Goal: Communication & Community: Ask a question

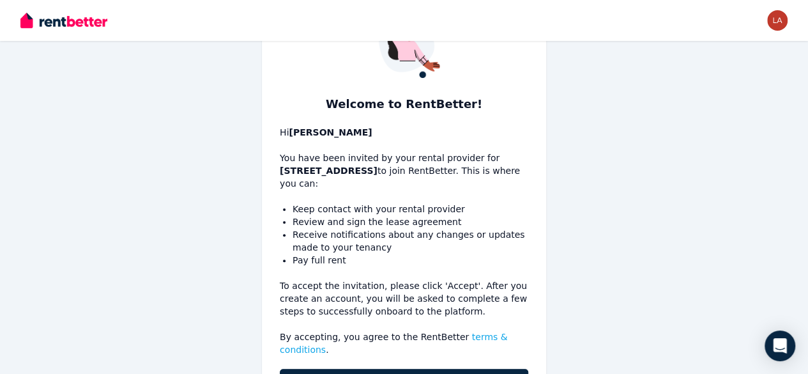
scroll to position [121, 0]
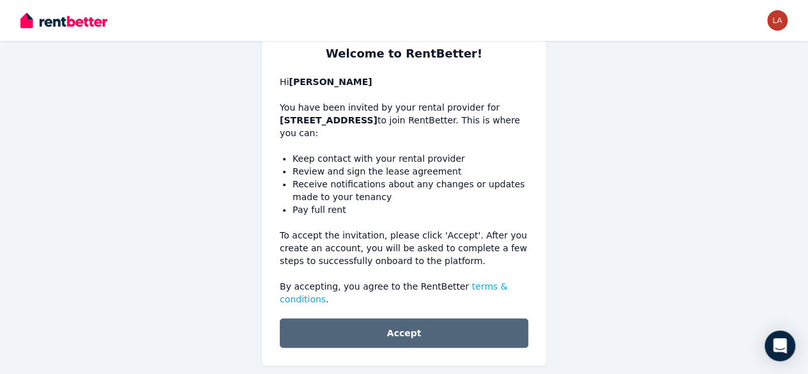
click at [439, 331] on button "Accept" at bounding box center [404, 332] width 248 height 29
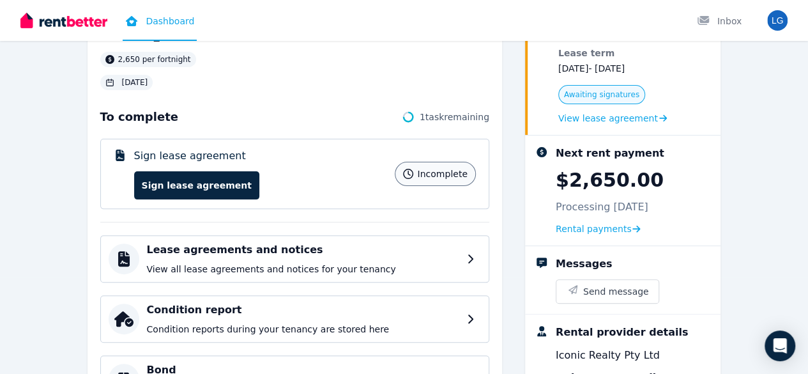
scroll to position [102, 0]
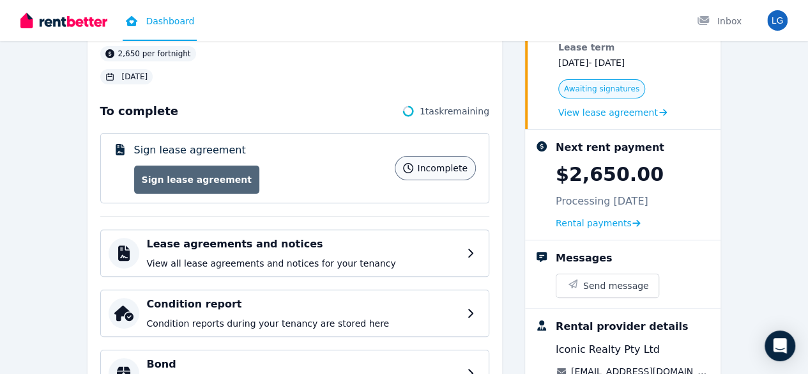
click at [137, 177] on link "Sign lease agreement" at bounding box center [196, 179] width 125 height 28
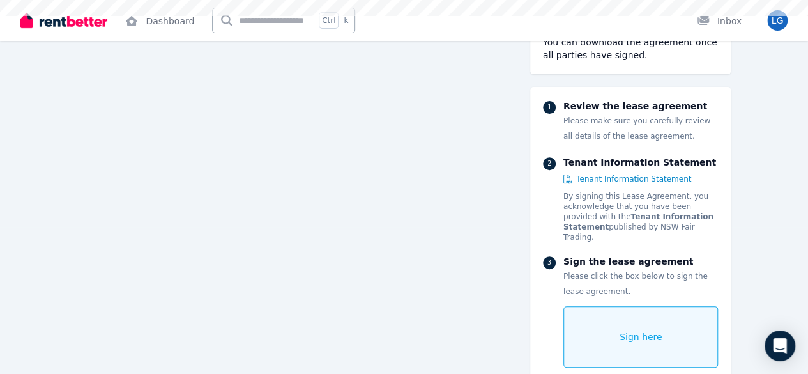
scroll to position [153, 0]
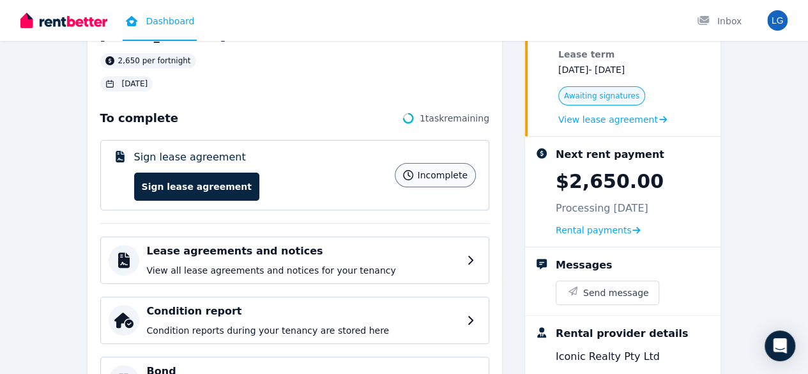
scroll to position [96, 0]
click at [647, 297] on button "Send message" at bounding box center [607, 291] width 103 height 23
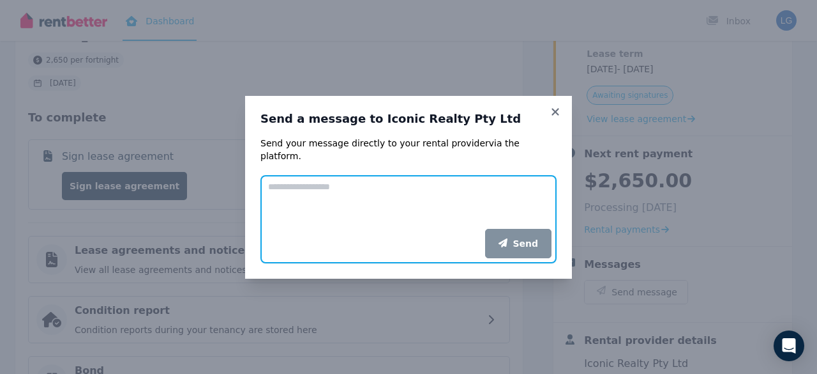
click at [395, 197] on textarea "Add your message" at bounding box center [409, 202] width 296 height 54
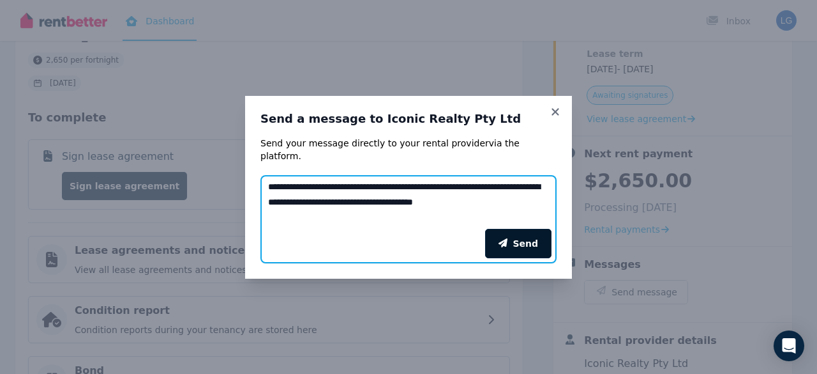
type textarea "**********"
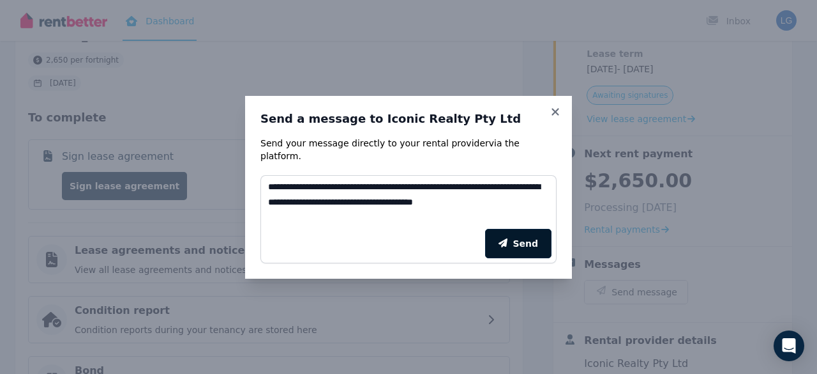
click at [529, 232] on button "Send" at bounding box center [518, 243] width 66 height 29
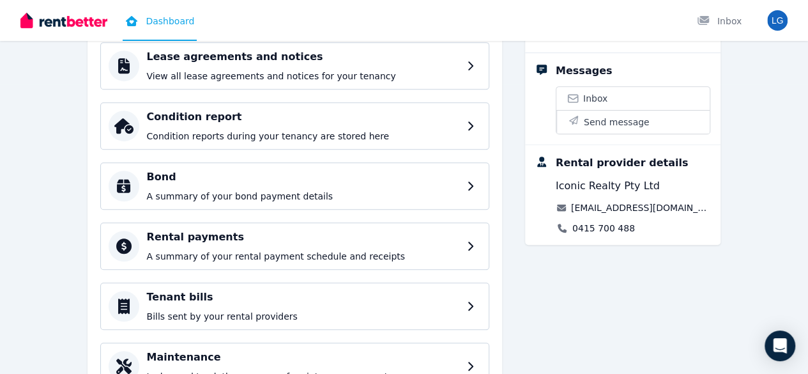
scroll to position [350, 0]
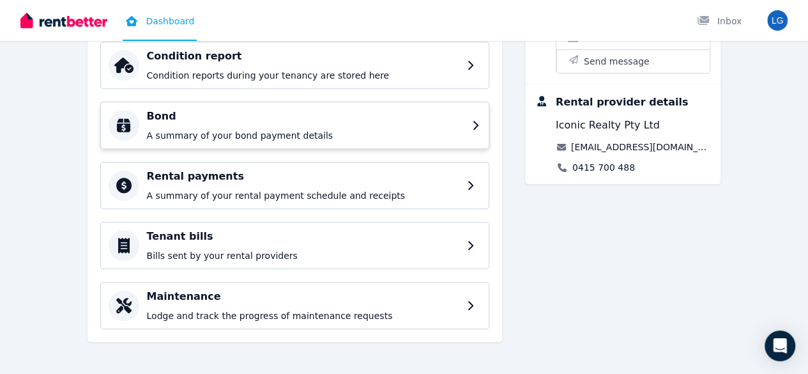
click at [373, 109] on h4 "Bond" at bounding box center [305, 116] width 317 height 15
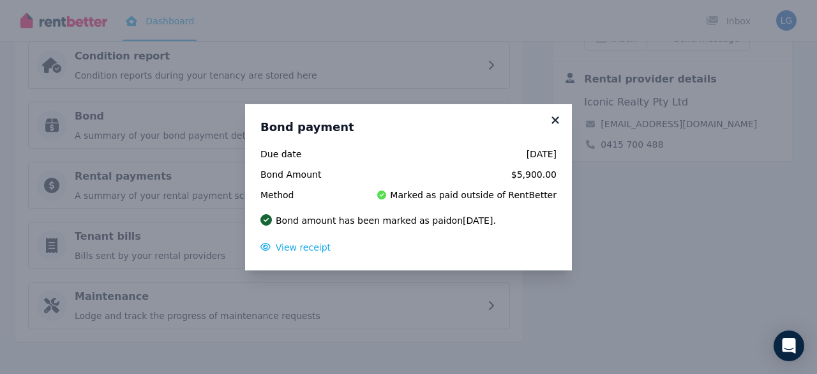
click at [556, 118] on icon at bounding box center [555, 119] width 7 height 7
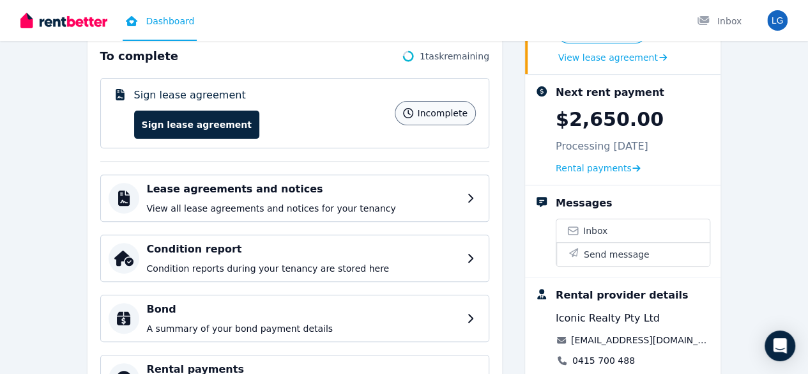
scroll to position [0, 0]
